Goal: Subscribe to service/newsletter

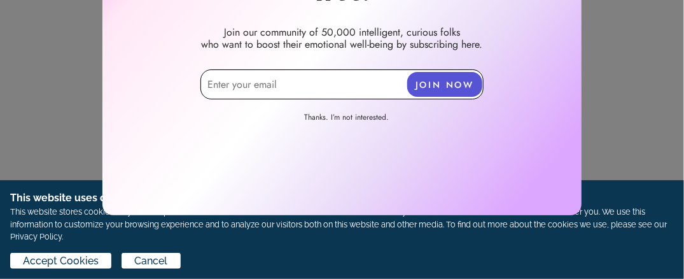
click at [235, 83] on input "email" at bounding box center [341, 84] width 283 height 30
click at [235, 83] on input "[PERSON_NAME]@ya" at bounding box center [341, 84] width 283 height 30
click at [220, 84] on input "[PERSON_NAME][EMAIL_ADDRESS][DOMAIN_NAME]" at bounding box center [341, 84] width 283 height 30
type input "[EMAIL_ADDRESS][DOMAIN_NAME]"
click at [421, 82] on button "JOIN NOW" at bounding box center [444, 84] width 75 height 25
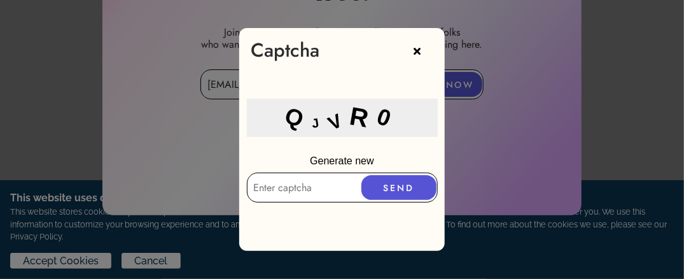
click at [266, 188] on input "text" at bounding box center [342, 187] width 191 height 30
type input "QJVRo"
click at [386, 183] on button "SEND" at bounding box center [398, 187] width 75 height 25
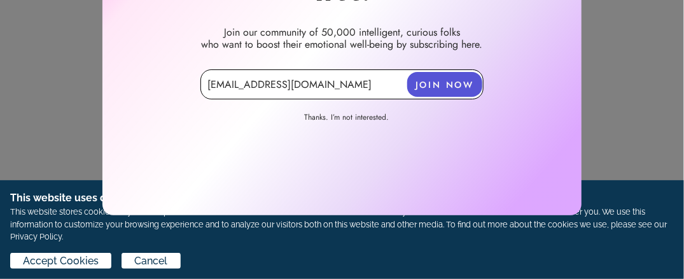
click at [419, 82] on button "JOIN NOW" at bounding box center [444, 84] width 75 height 25
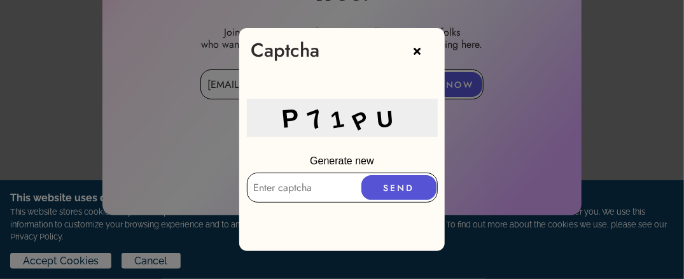
click at [261, 186] on input "text" at bounding box center [342, 187] width 191 height 30
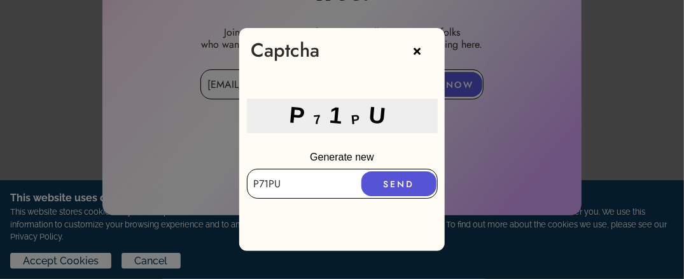
type input "P71PU"
click at [375, 183] on button "SEND" at bounding box center [398, 183] width 75 height 25
